Goal: Information Seeking & Learning: Learn about a topic

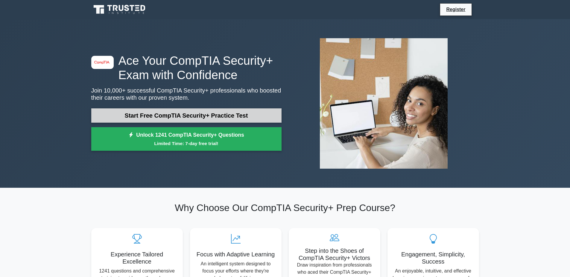
click at [176, 114] on link "Start Free CompTIA Security+ Practice Test" at bounding box center [186, 116] width 190 height 14
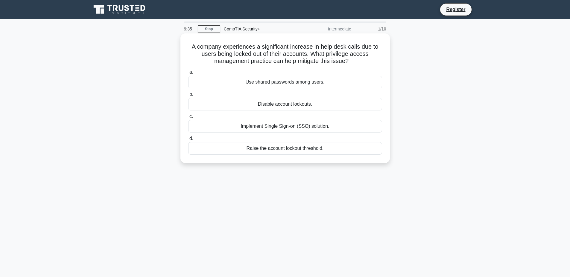
click at [291, 125] on div "Implement Single Sign-on (SSO) solution." at bounding box center [285, 126] width 194 height 13
click at [188, 119] on input "c. Implement Single Sign-on (SSO) solution." at bounding box center [188, 117] width 0 height 4
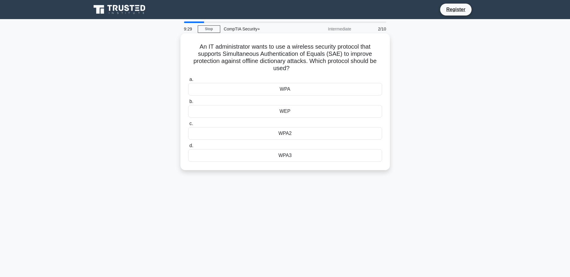
click at [291, 157] on div "WPA3" at bounding box center [285, 155] width 194 height 13
click at [188, 148] on input "d. WPA3" at bounding box center [188, 146] width 0 height 4
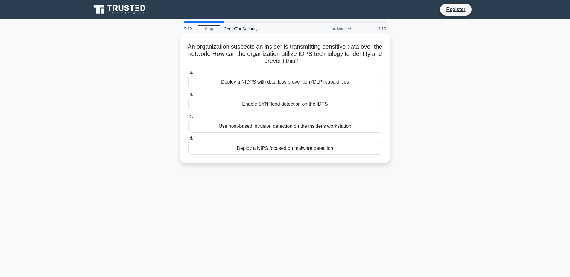
click at [262, 83] on div "Deploy a NIDPS with data loss prevention (DLP) capabilities" at bounding box center [285, 82] width 194 height 13
click at [188, 74] on input "a. Deploy a NIDPS with data loss prevention (DLP) capabilities" at bounding box center [188, 73] width 0 height 4
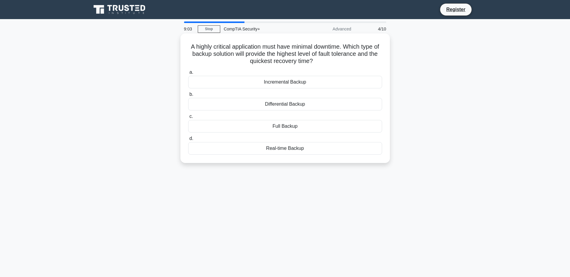
click at [274, 87] on div "Incremental Backup" at bounding box center [285, 82] width 194 height 13
click at [188, 74] on input "a. Incremental Backup" at bounding box center [188, 73] width 0 height 4
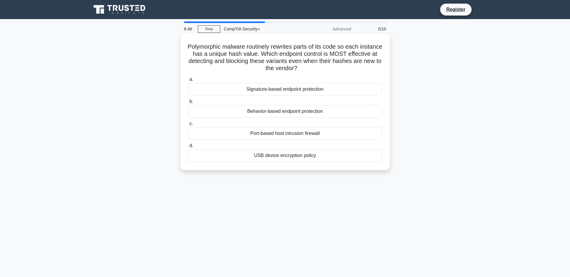
click at [271, 90] on div "Signature-based endpoint protection" at bounding box center [285, 89] width 194 height 13
click at [188, 82] on input "a. Signature-based endpoint protection" at bounding box center [188, 80] width 0 height 4
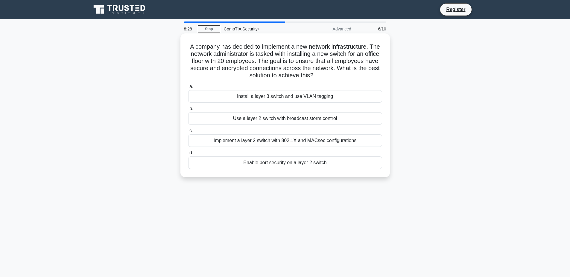
click at [292, 142] on div "Implement a layer 2 switch with 802.1X and MACsec configurations" at bounding box center [285, 141] width 194 height 13
click at [188, 133] on input "c. Implement a layer 2 switch with 802.1X and MACsec configurations" at bounding box center [188, 131] width 0 height 4
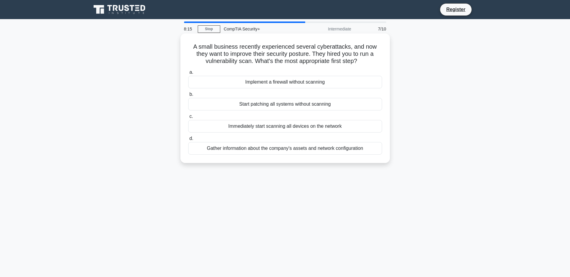
click at [334, 149] on div "Gather information about the company's assets and network configuration" at bounding box center [285, 148] width 194 height 13
click at [188, 141] on input "d. Gather information about the company's assets and network configuration" at bounding box center [188, 139] width 0 height 4
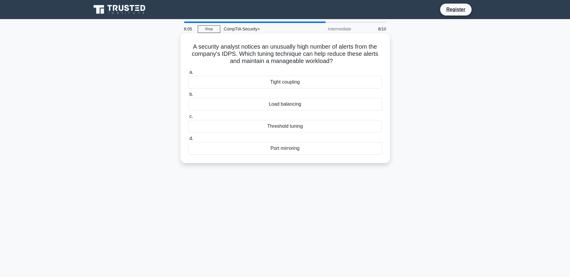
click at [298, 126] on div "Threshold tuning" at bounding box center [285, 126] width 194 height 13
click at [188, 119] on input "c. Threshold tuning" at bounding box center [188, 117] width 0 height 4
click at [327, 106] on div "Web Application Firewall (WAF)" at bounding box center [285, 104] width 194 height 13
click at [188, 97] on input "b. Web Application Firewall (WAF)" at bounding box center [188, 95] width 0 height 4
click at [312, 97] on div "a. netstat b. ping" at bounding box center [284, 112] width 201 height 89
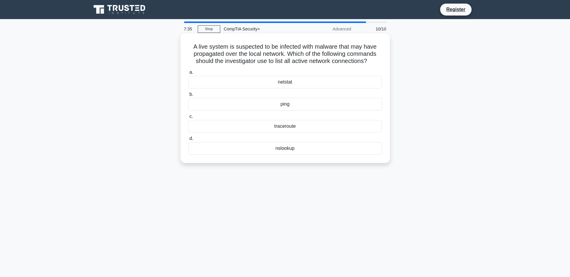
click at [288, 88] on div "netstat" at bounding box center [285, 82] width 194 height 13
click at [188, 74] on input "a. netstat" at bounding box center [188, 73] width 0 height 4
